Goal: Task Accomplishment & Management: Use online tool/utility

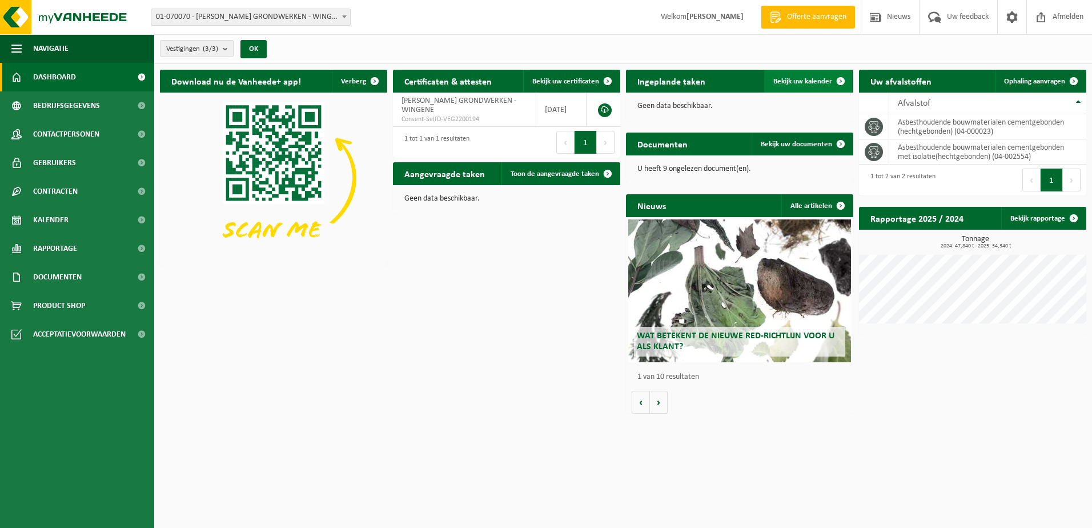
click at [818, 79] on span "Bekijk uw kalender" at bounding box center [803, 81] width 59 height 7
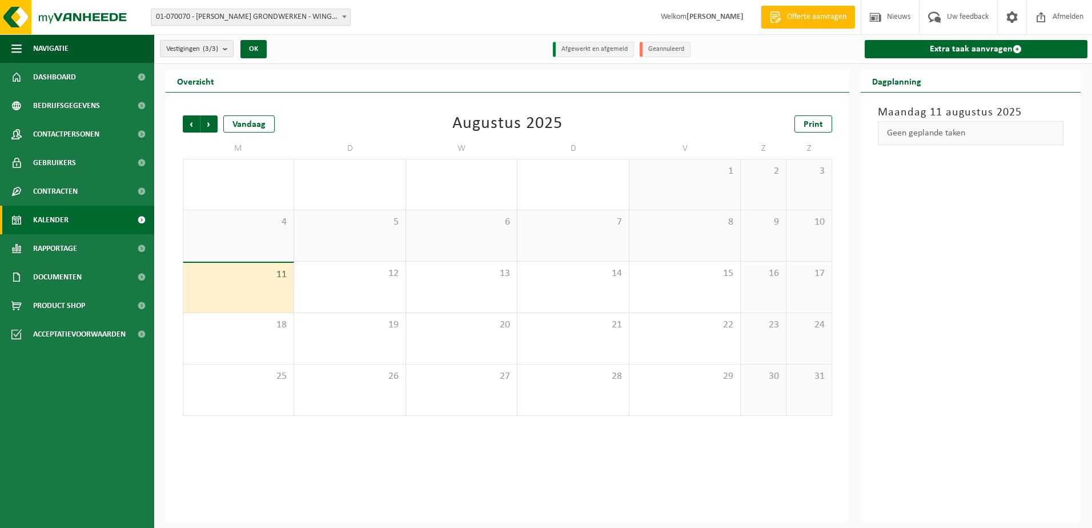
click at [250, 279] on span "11" at bounding box center [238, 275] width 99 height 13
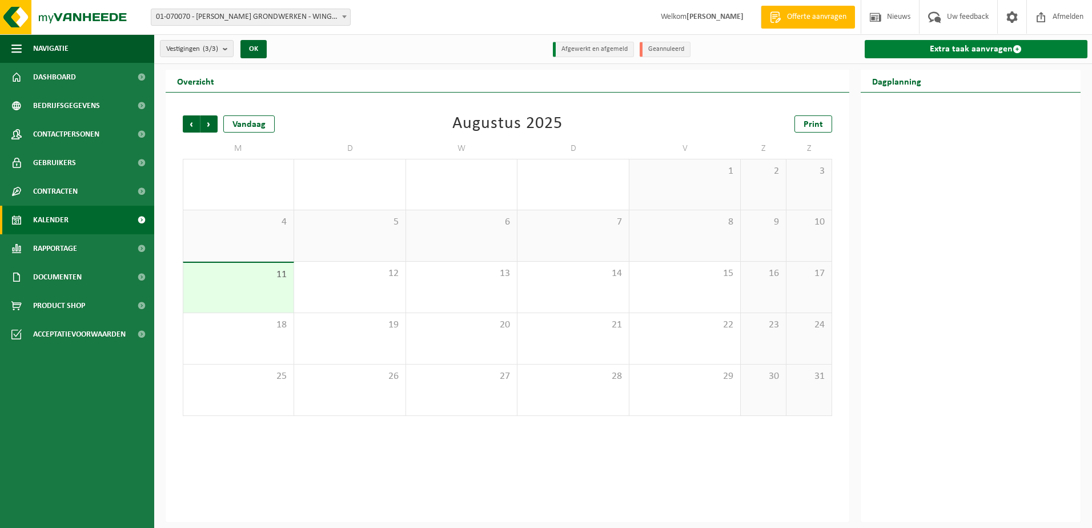
click at [983, 49] on link "Extra taak aanvragen" at bounding box center [976, 49] width 223 height 18
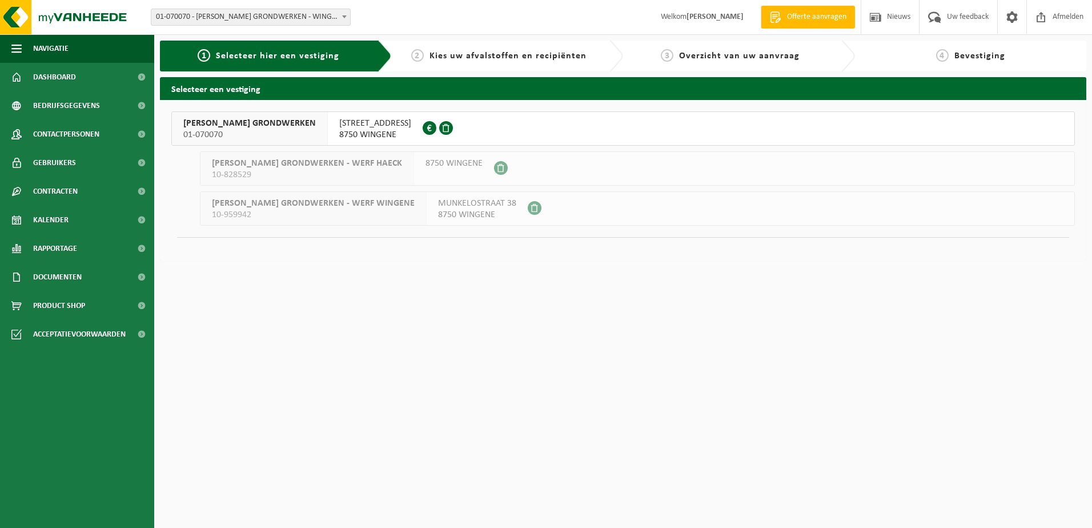
click at [372, 127] on span "LANDSMANSTRAAT 8" at bounding box center [375, 123] width 72 height 11
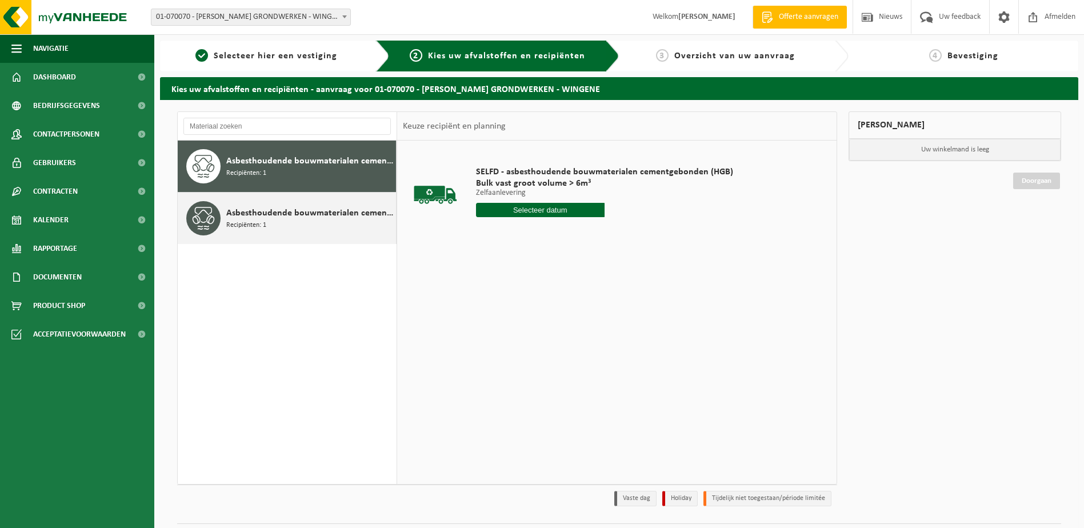
click at [262, 215] on span "Asbesthoudende bouwmaterialen cementgebonden met isolatie(hechtgebonden)" at bounding box center [309, 213] width 167 height 14
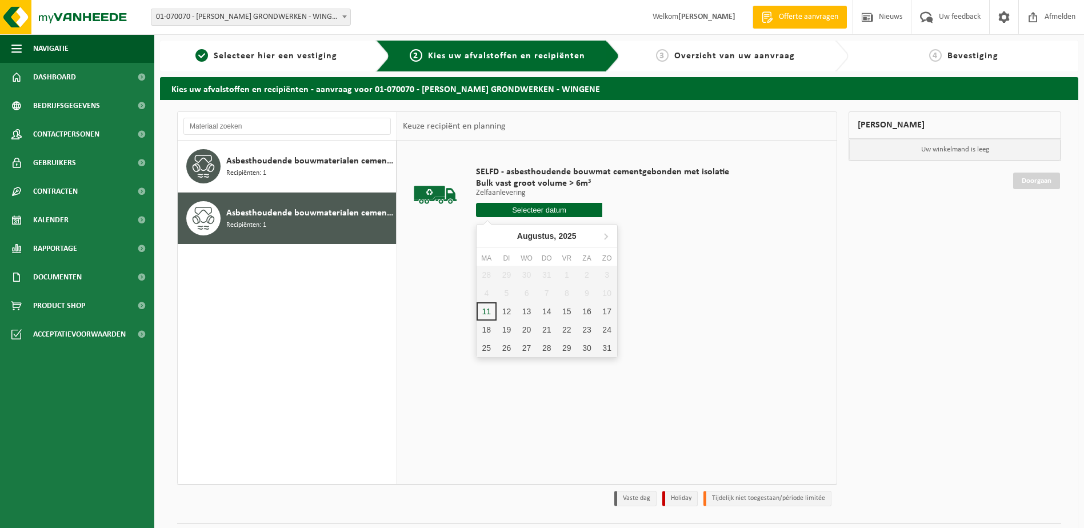
click at [547, 210] on input "text" at bounding box center [539, 210] width 127 height 14
click at [490, 310] on div "11" at bounding box center [487, 311] width 20 height 18
type input "Van [DATE]"
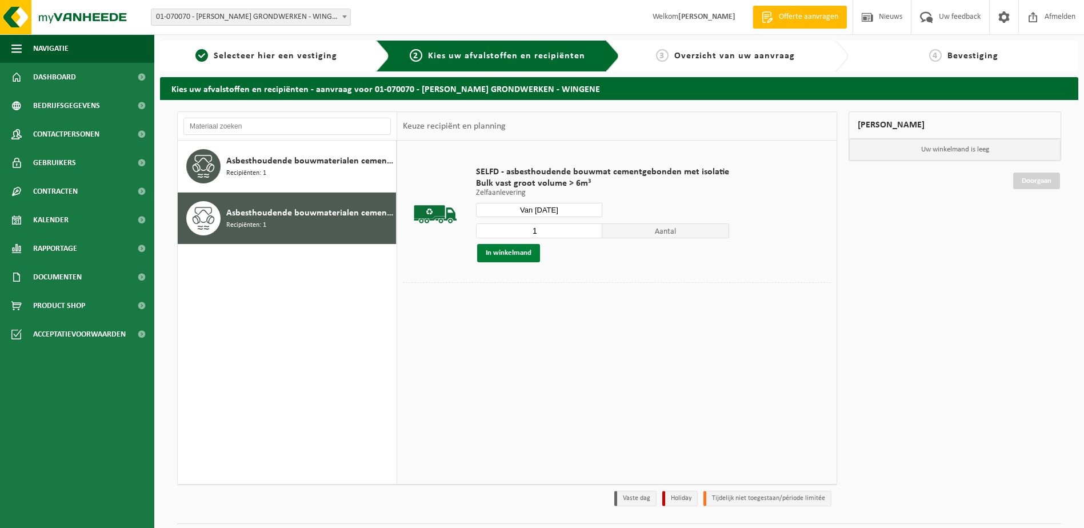
click at [515, 253] on button "In winkelmand" at bounding box center [508, 253] width 63 height 18
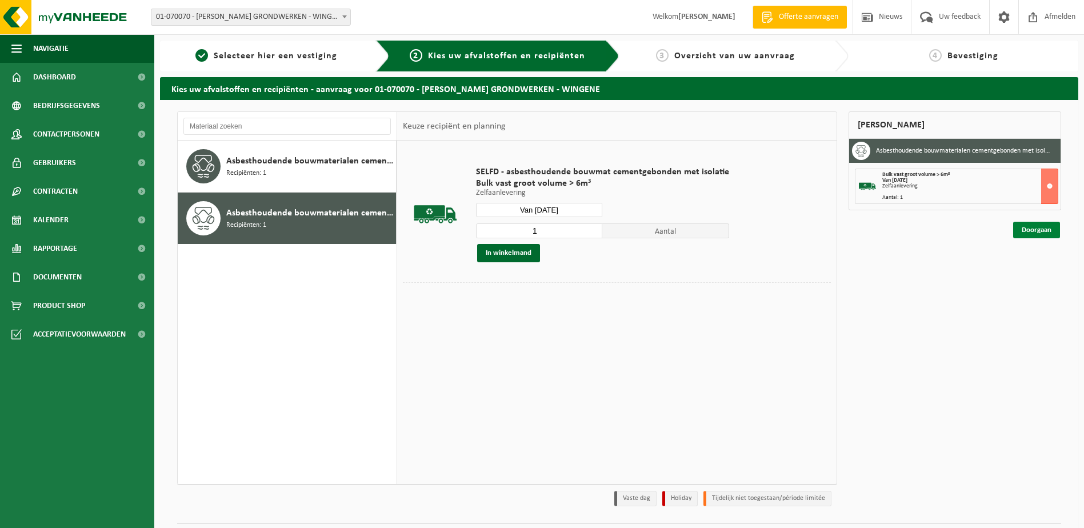
click at [1031, 230] on link "Doorgaan" at bounding box center [1036, 230] width 47 height 17
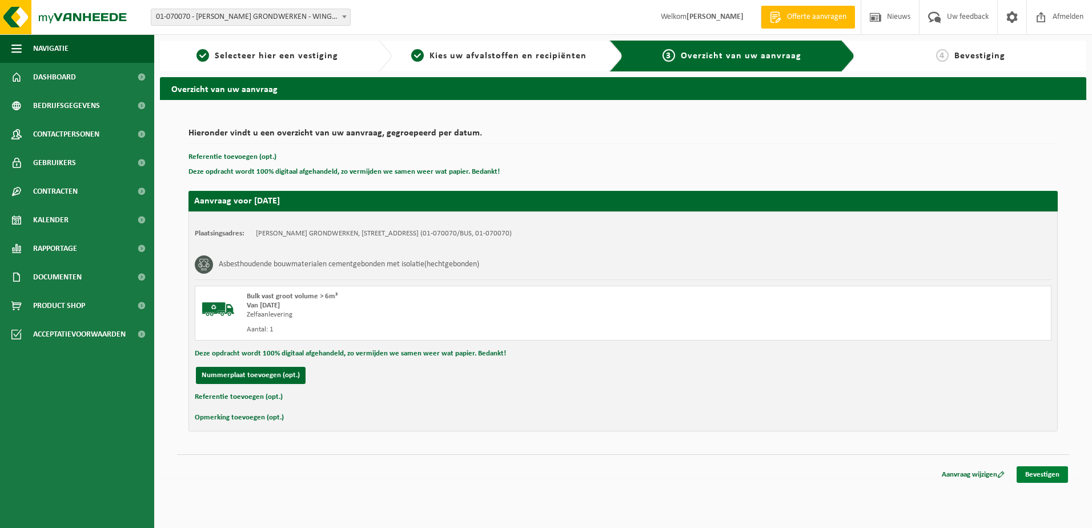
click at [1050, 473] on link "Bevestigen" at bounding box center [1042, 474] width 51 height 17
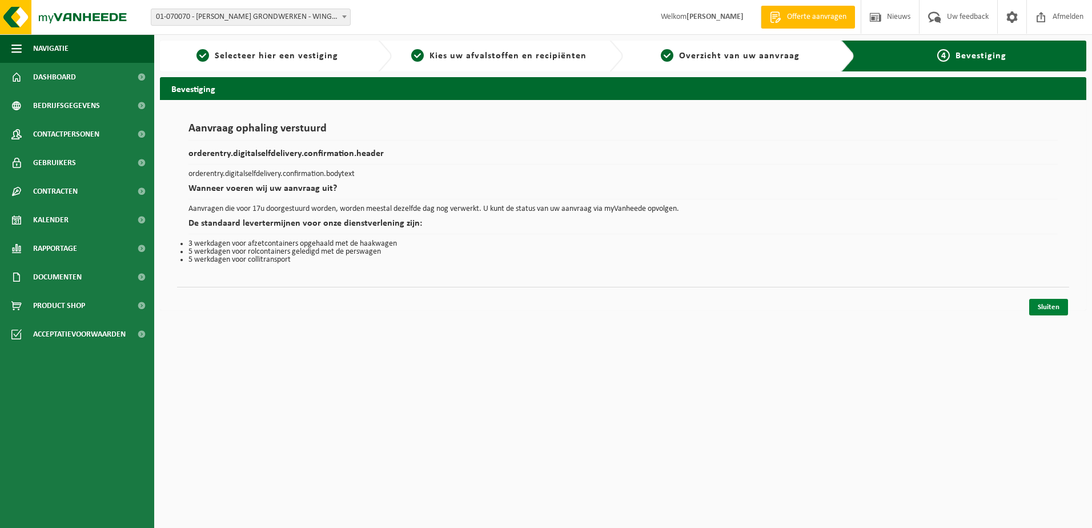
click at [1049, 309] on link "Sluiten" at bounding box center [1049, 307] width 39 height 17
